Goal: Transaction & Acquisition: Purchase product/service

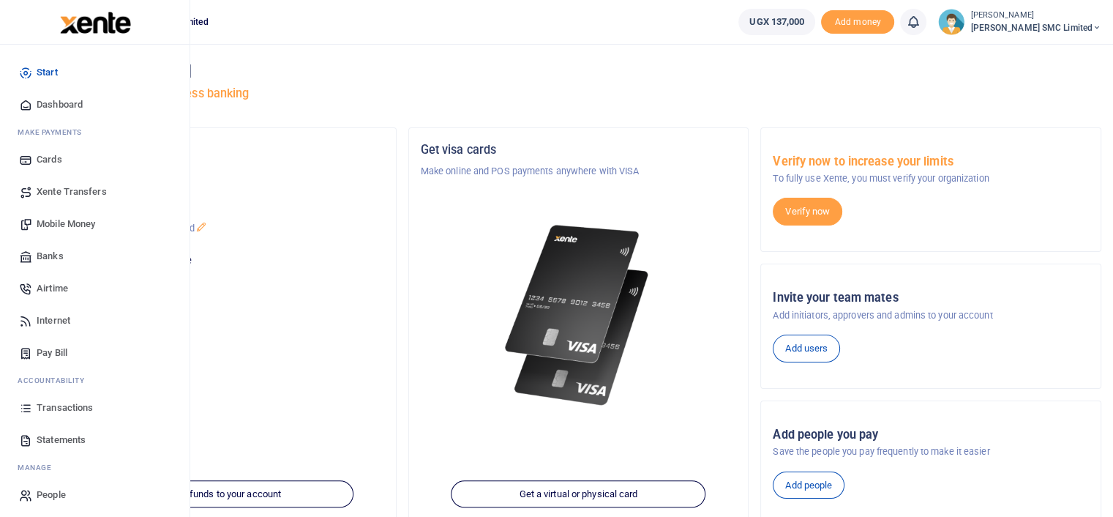
click at [37, 408] on span "Transactions" at bounding box center [65, 407] width 56 height 15
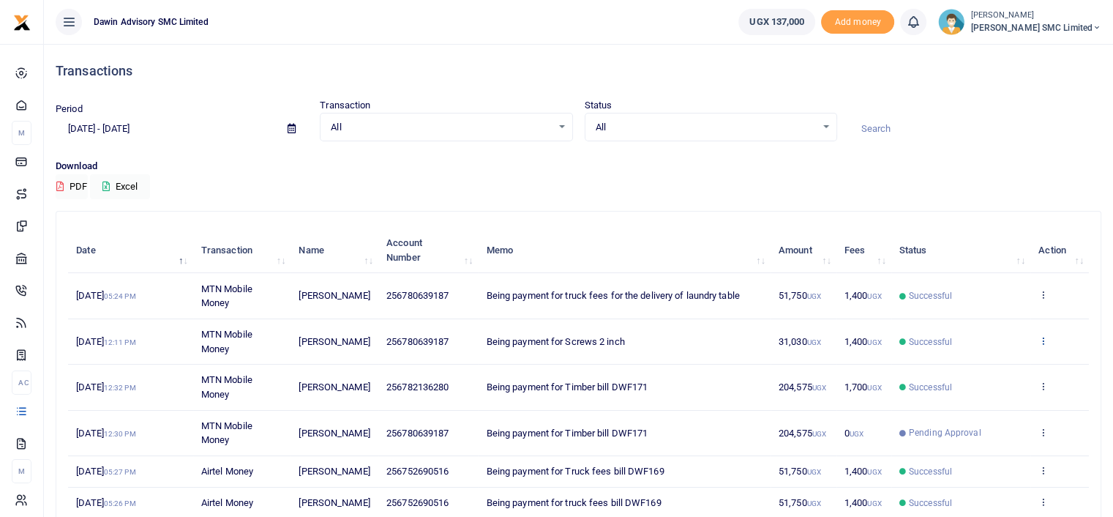
click at [1044, 336] on icon at bounding box center [1043, 340] width 10 height 10
click at [965, 362] on link "View details" at bounding box center [990, 364] width 116 height 20
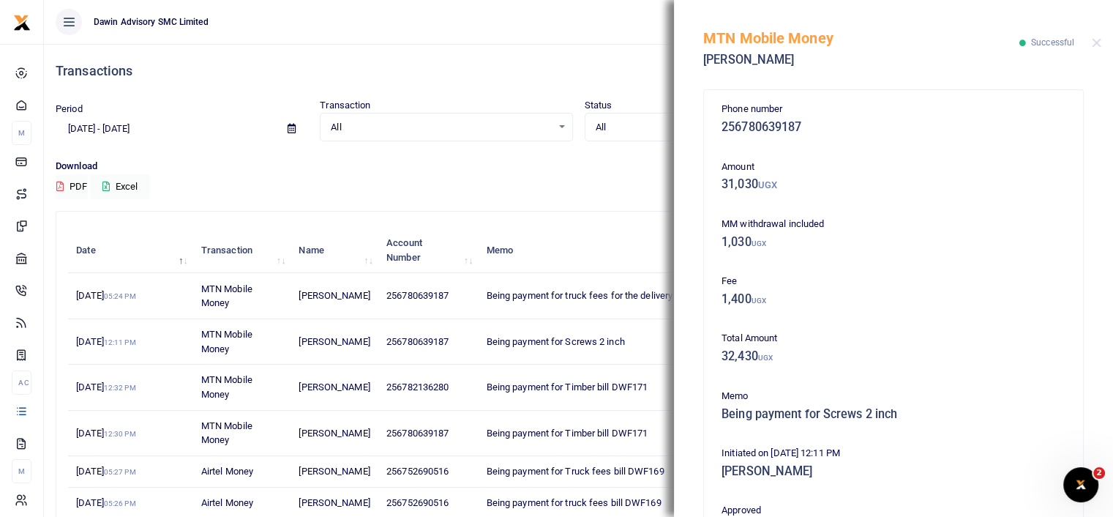
scroll to position [319, 0]
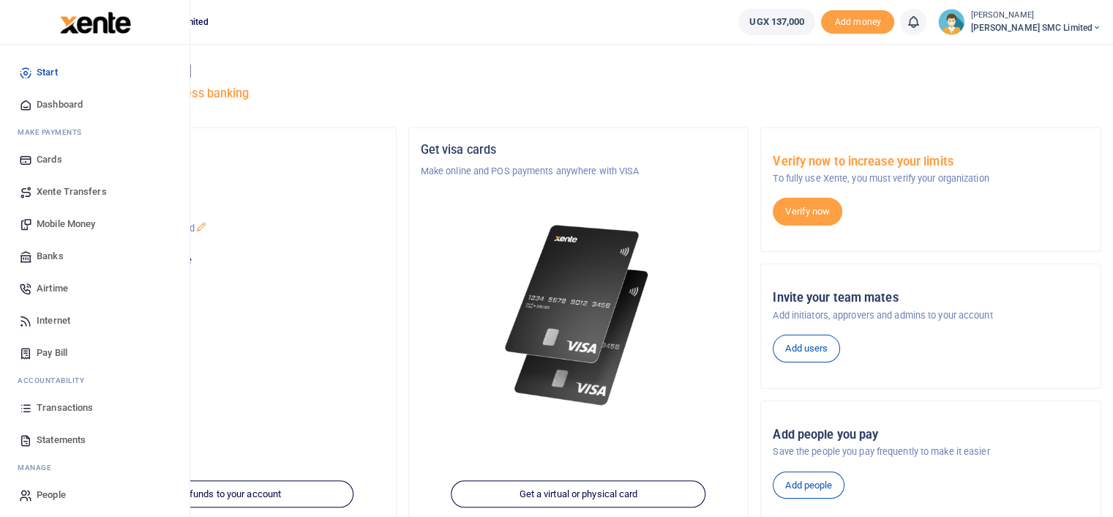
click at [72, 225] on span "Mobile Money" at bounding box center [66, 224] width 59 height 15
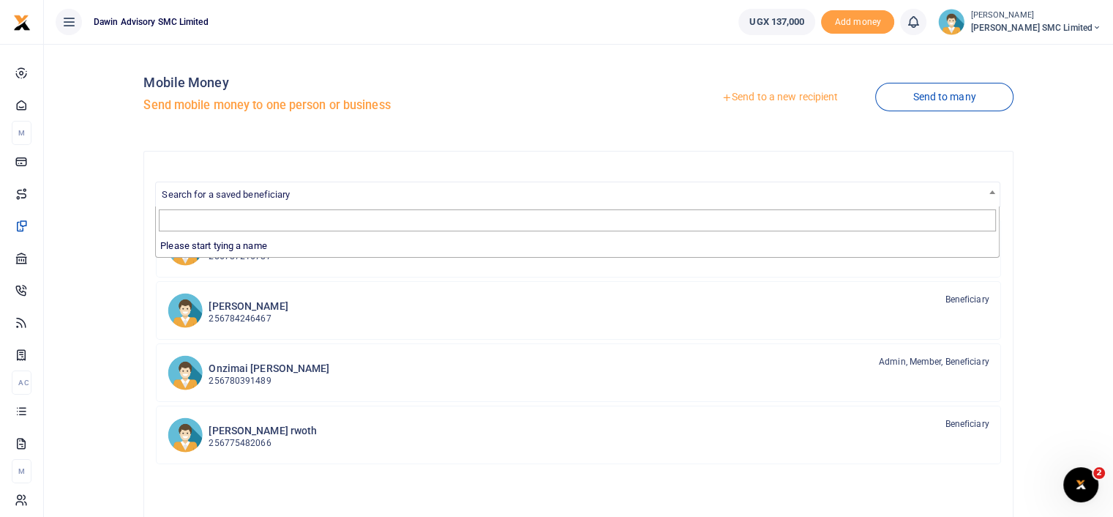
click at [285, 195] on span "Search for a saved beneficiary" at bounding box center [226, 194] width 128 height 11
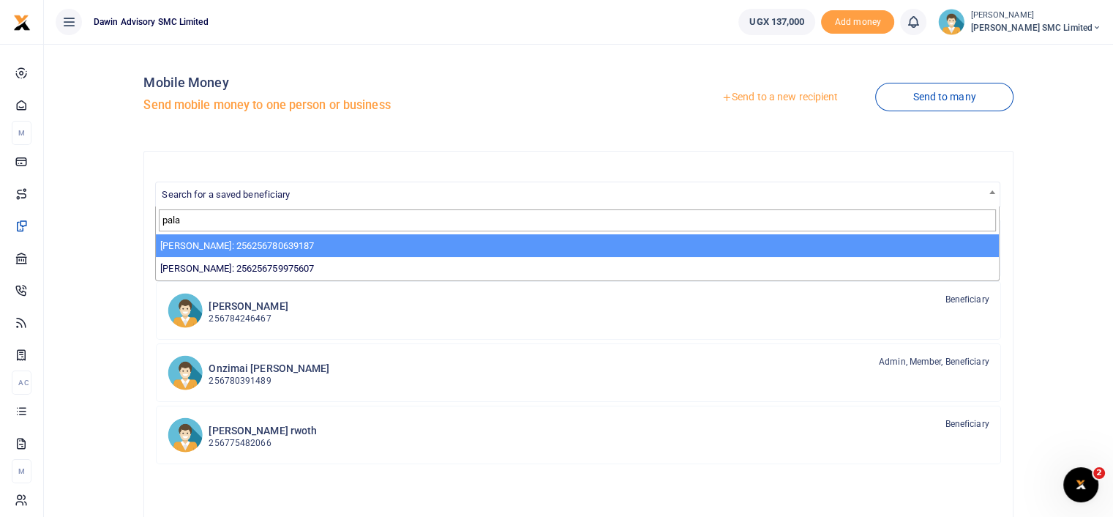
type input "pala"
select select "3598"
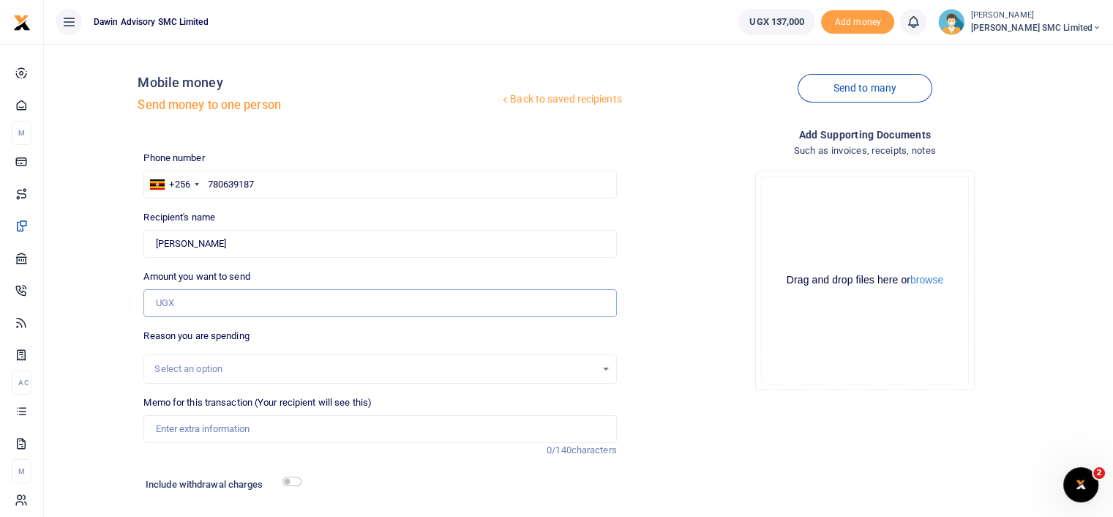
click at [187, 309] on input "Amount you want to send" at bounding box center [379, 303] width 473 height 28
type input "70,000"
click at [190, 423] on input "Memo for this transaction (Your recipient will see this)" at bounding box center [379, 429] width 473 height 28
type input "Being payment for [PERSON_NAME] bill DWF177"
click at [292, 481] on input "checkbox" at bounding box center [291, 481] width 19 height 10
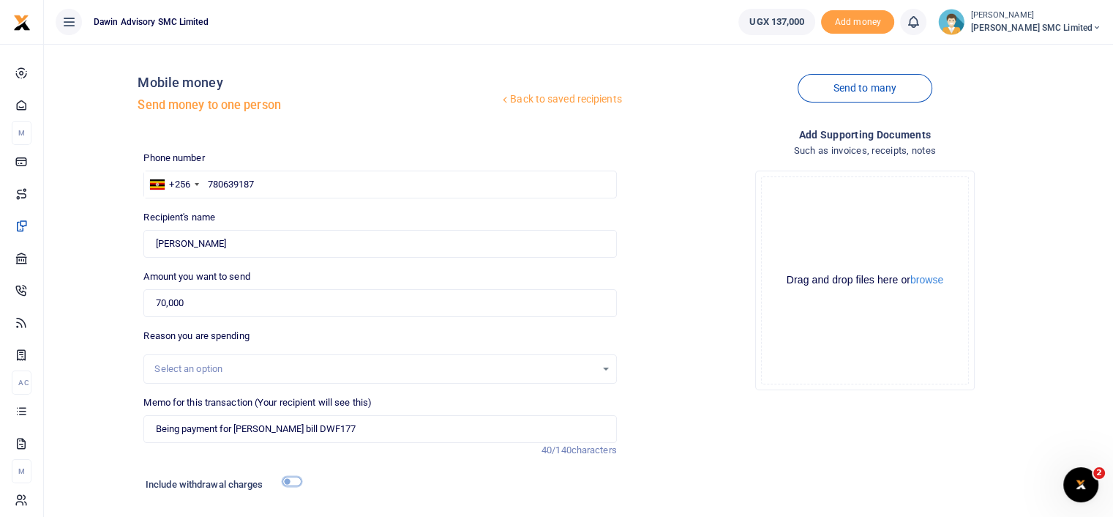
checkbox input "true"
click at [662, 392] on div "Drop your files here Drag and drop files here or browse Powered by Uppy" at bounding box center [865, 280] width 473 height 243
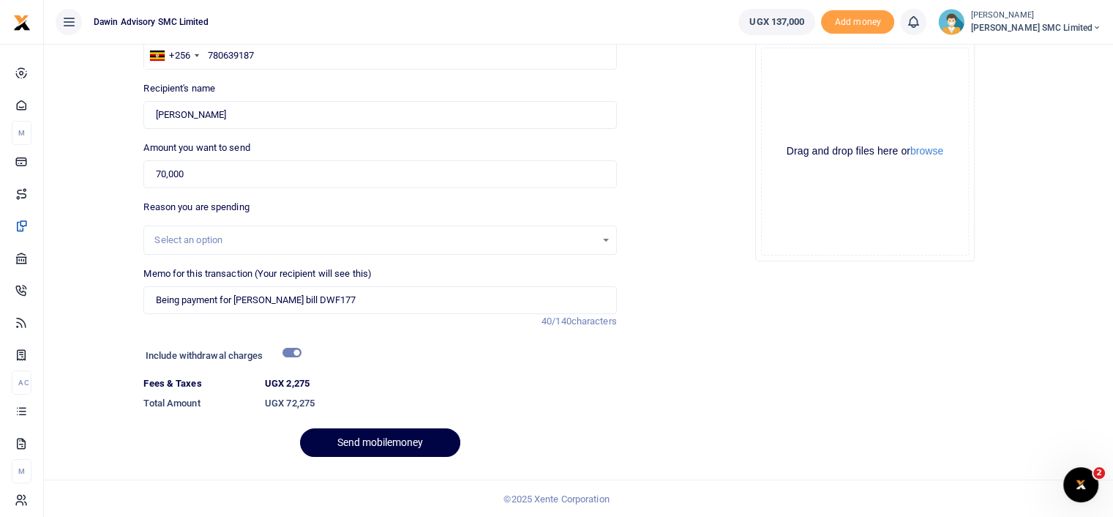
scroll to position [130, 0]
click at [424, 443] on button "Send mobilemoney" at bounding box center [380, 441] width 160 height 29
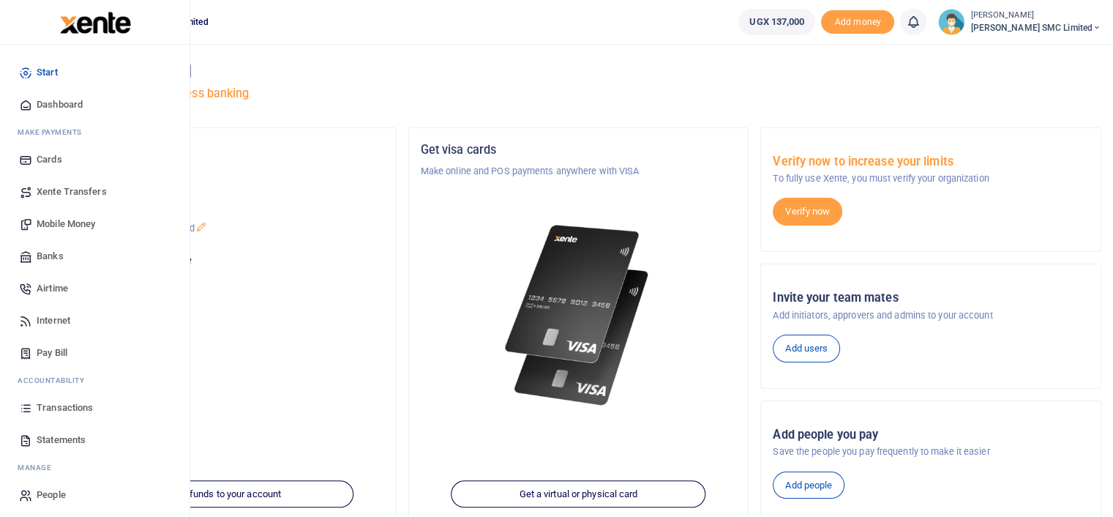
click at [61, 416] on link "Transactions" at bounding box center [95, 408] width 166 height 32
